Goal: Check status: Check status

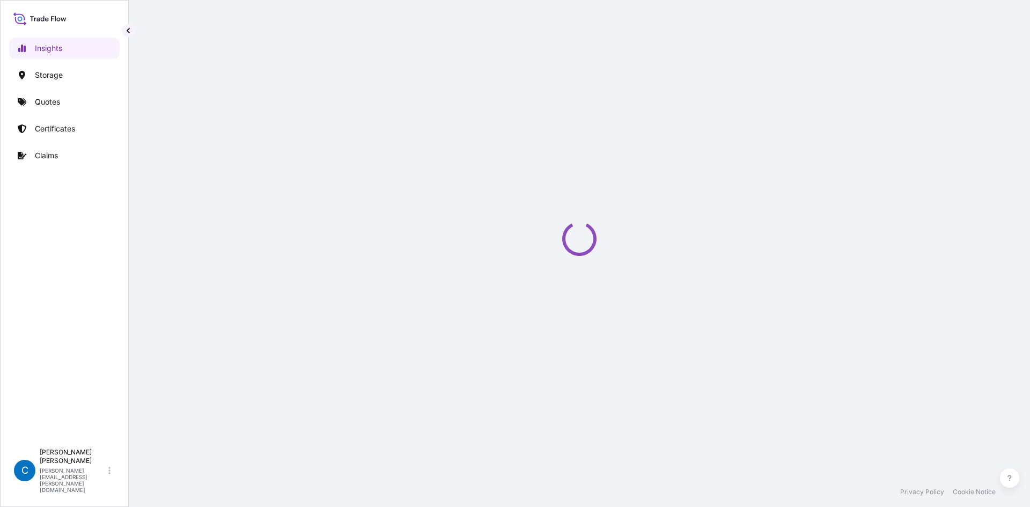
select select "2025"
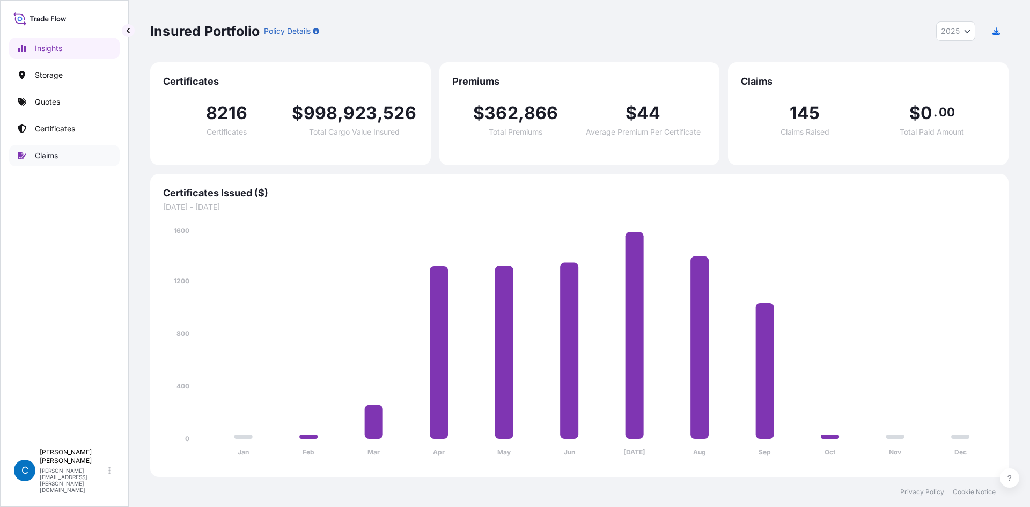
click at [68, 156] on link "Claims" at bounding box center [64, 155] width 110 height 21
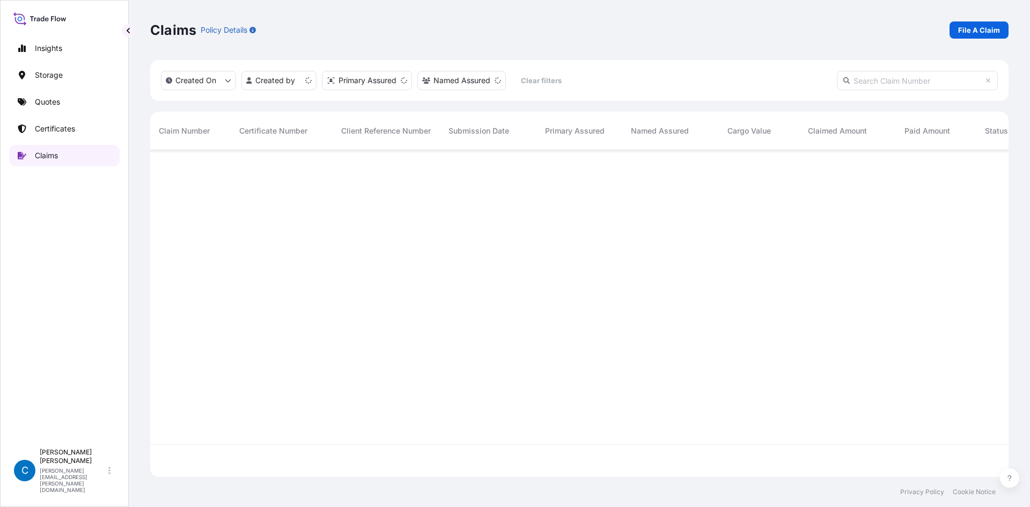
scroll to position [324, 850]
click at [909, 80] on input "text" at bounding box center [917, 80] width 161 height 19
paste input "CL31628-28."
type input "CL31628-28"
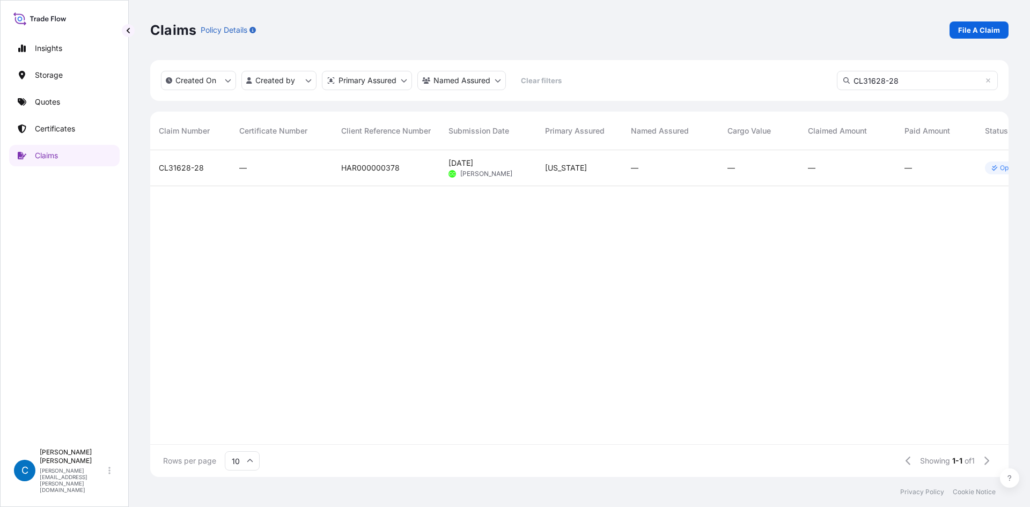
click at [182, 169] on span "CL31628-28" at bounding box center [181, 167] width 45 height 11
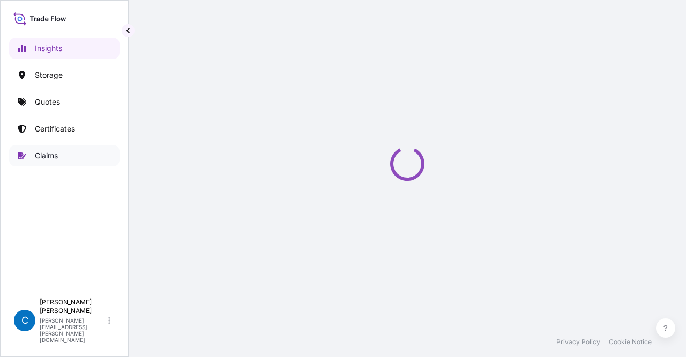
click at [77, 152] on link "Claims" at bounding box center [64, 155] width 110 height 21
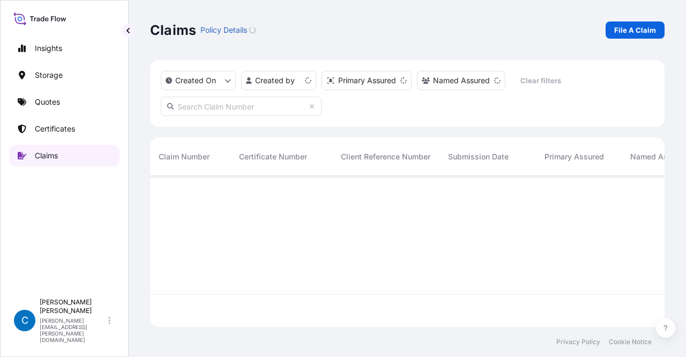
scroll to position [149, 506]
click at [254, 102] on input "text" at bounding box center [241, 106] width 161 height 19
paste input "CL31602-2,"
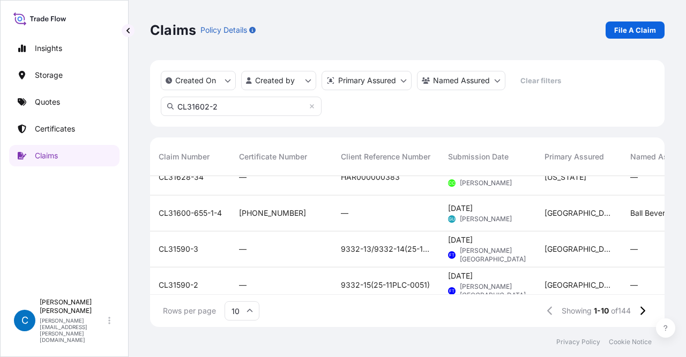
scroll to position [162, 0]
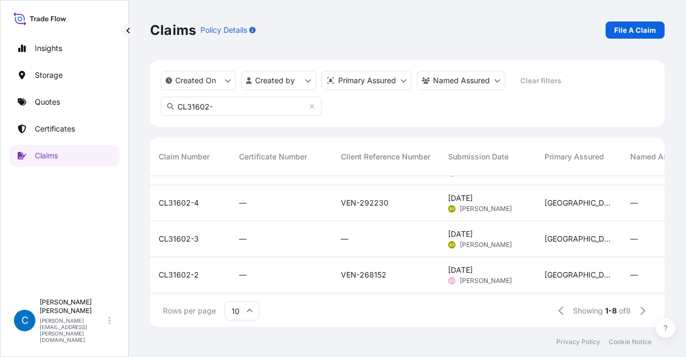
scroll to position [160, 0]
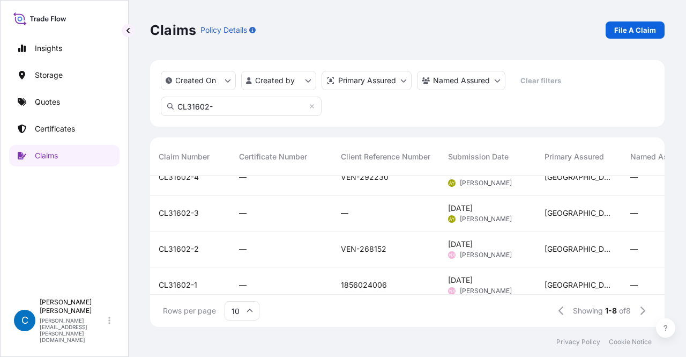
type input "CL31602-"
click at [174, 247] on span "CL31602-2" at bounding box center [179, 248] width 40 height 11
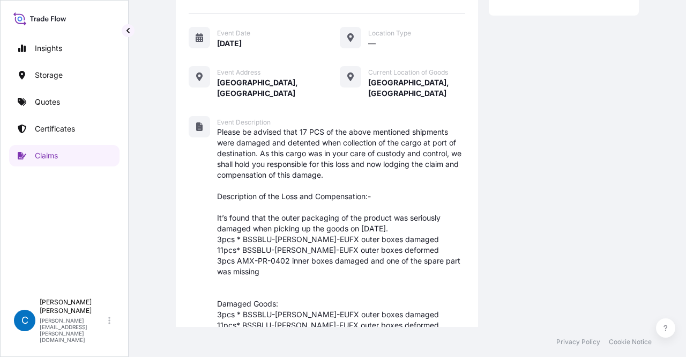
scroll to position [154, 0]
